Goal: Information Seeking & Learning: Learn about a topic

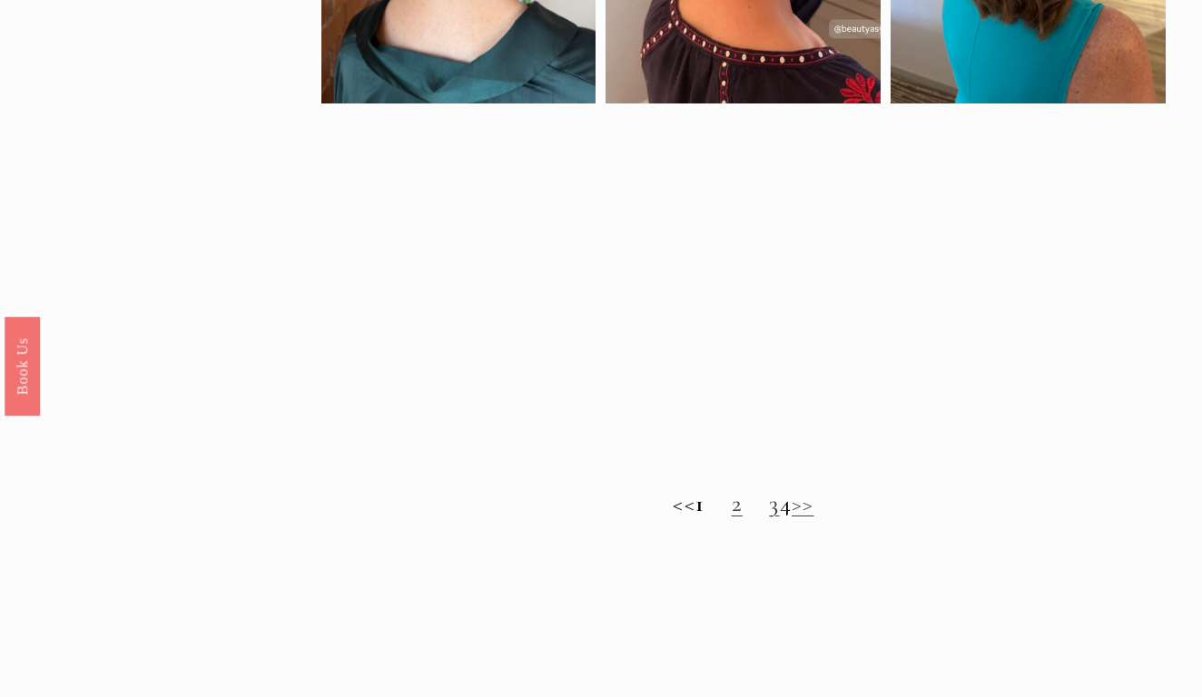
scroll to position [1201, 0]
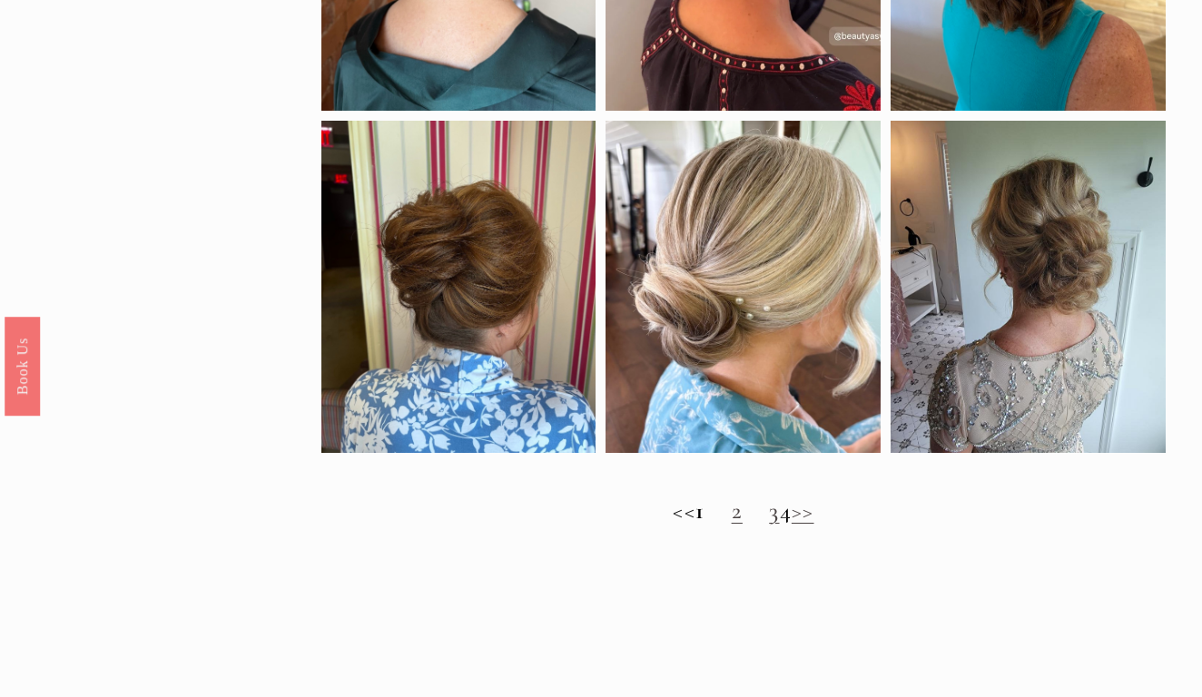
click at [832, 517] on h2 "<< 1 2 3 4 >>" at bounding box center [743, 512] width 845 height 28
click at [732, 513] on link "2" at bounding box center [737, 511] width 11 height 29
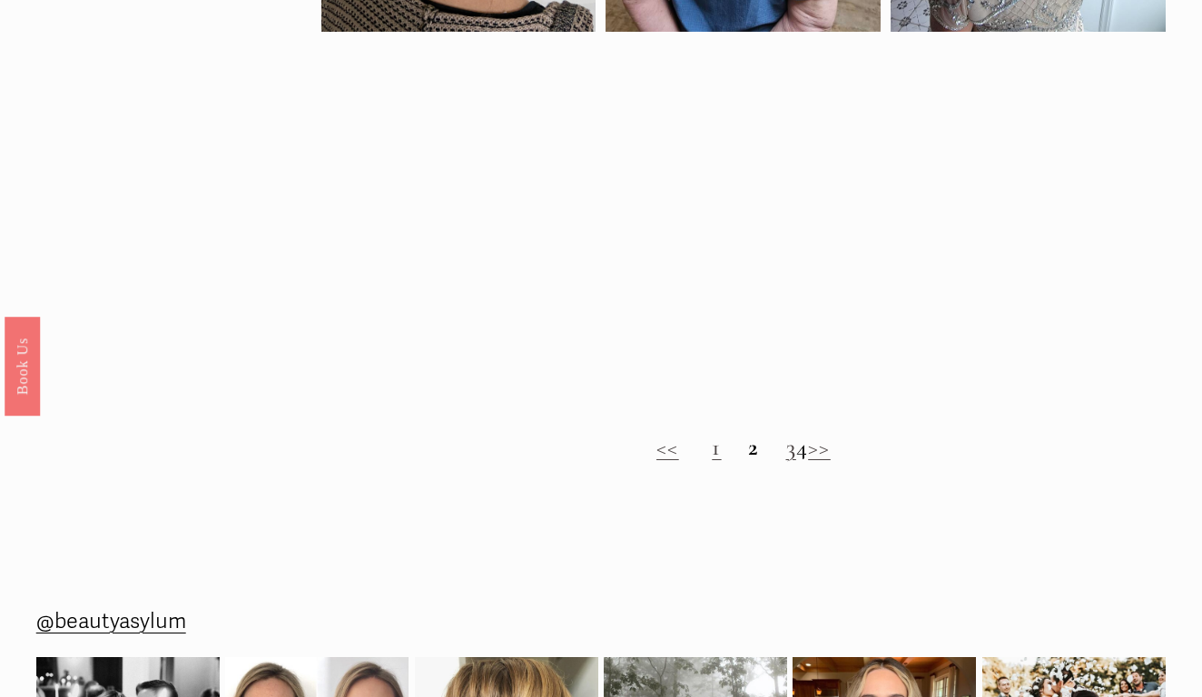
scroll to position [1280, 0]
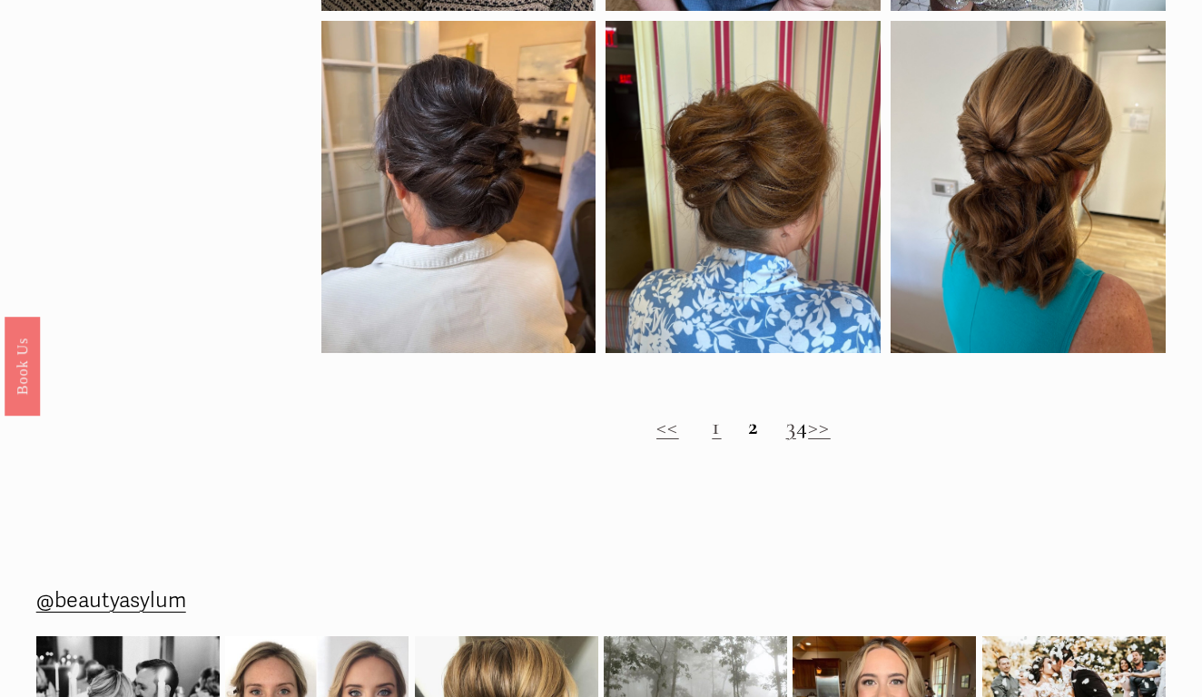
click at [786, 430] on link "3" at bounding box center [791, 426] width 10 height 29
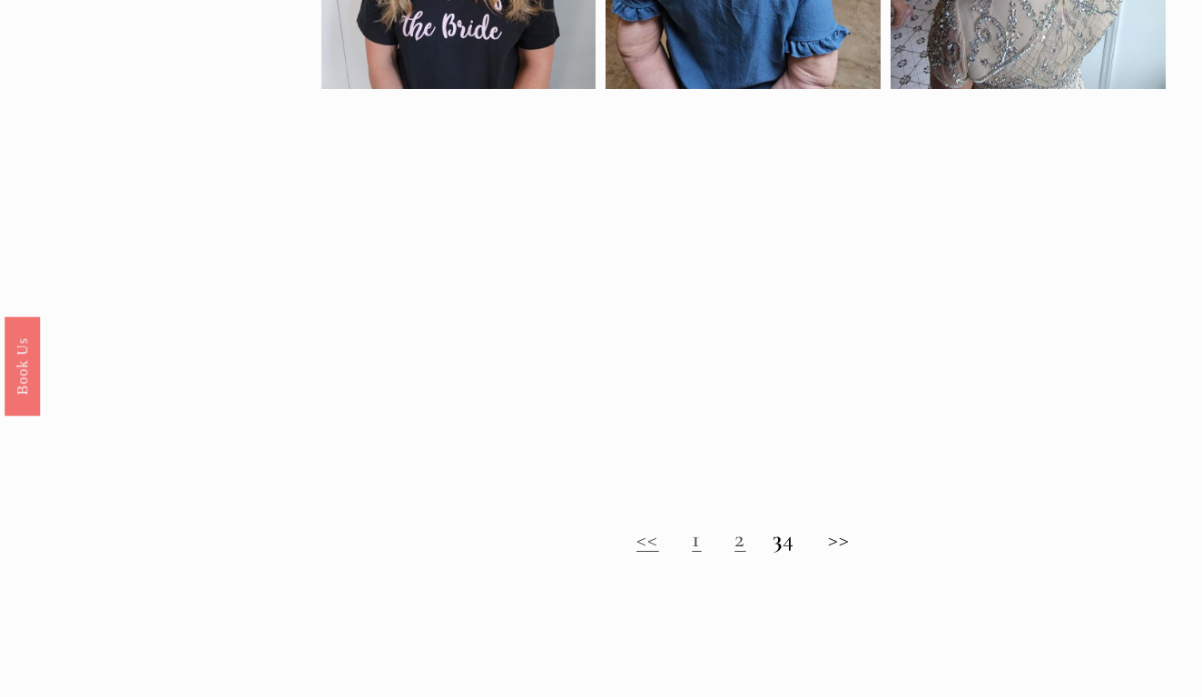
scroll to position [1135, 0]
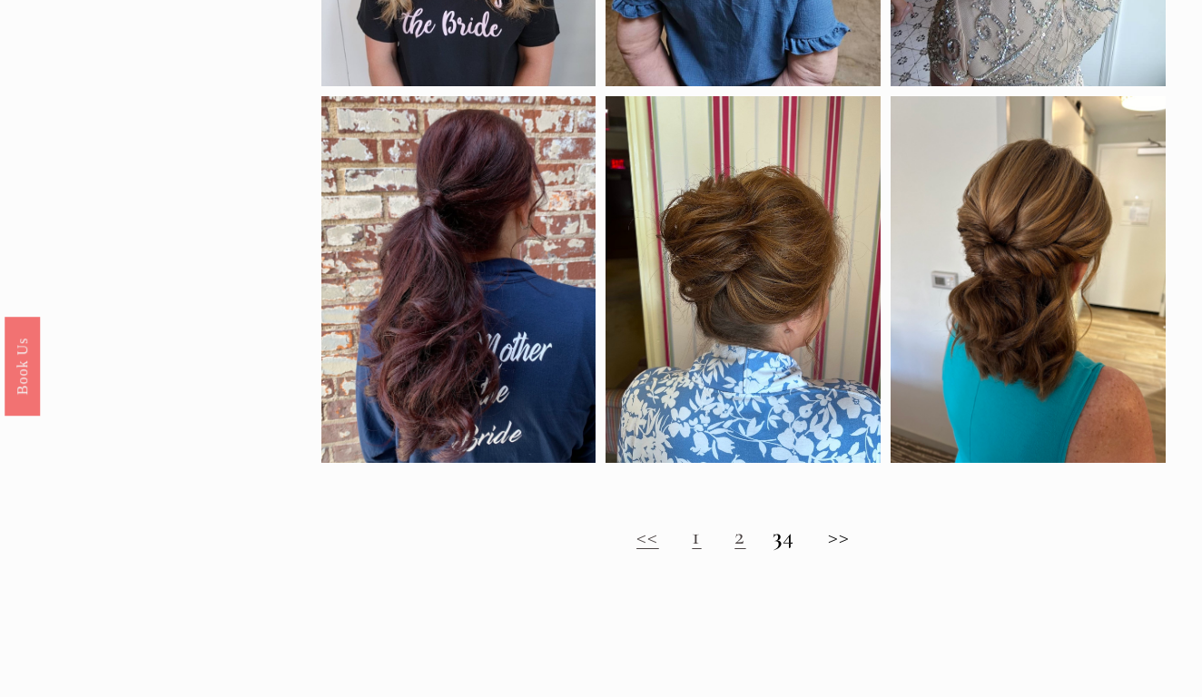
click at [804, 537] on h2 "<< 1 2 3 4 >>" at bounding box center [743, 537] width 845 height 28
click at [802, 545] on h2 "<< 1 2 3 4 >>" at bounding box center [743, 537] width 845 height 28
click at [801, 539] on h2 "<< 1 2 3 4 >>" at bounding box center [743, 537] width 845 height 28
click at [756, 539] on h2 "<< 1 2 3 4 >>" at bounding box center [743, 537] width 845 height 28
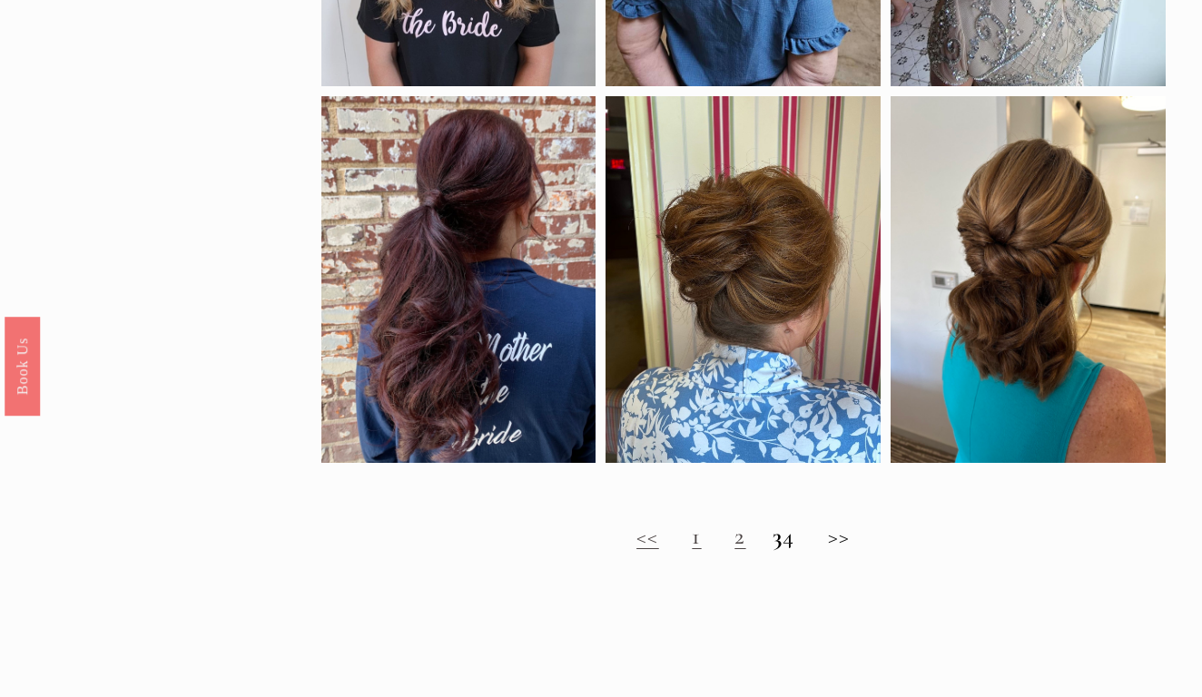
click at [773, 539] on strong "3" at bounding box center [778, 536] width 10 height 29
click at [853, 537] on h2 "<< 1 2 3 4 >>" at bounding box center [743, 537] width 845 height 28
